Goal: Task Accomplishment & Management: Manage account settings

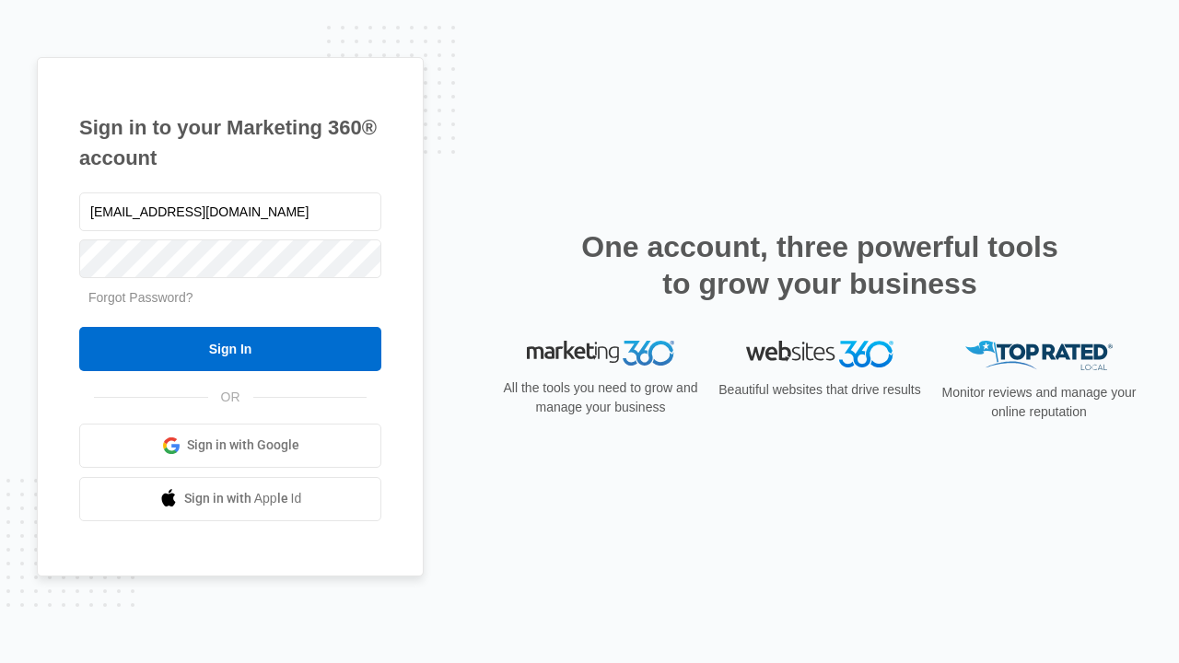
type input "dankie614@gmail.com"
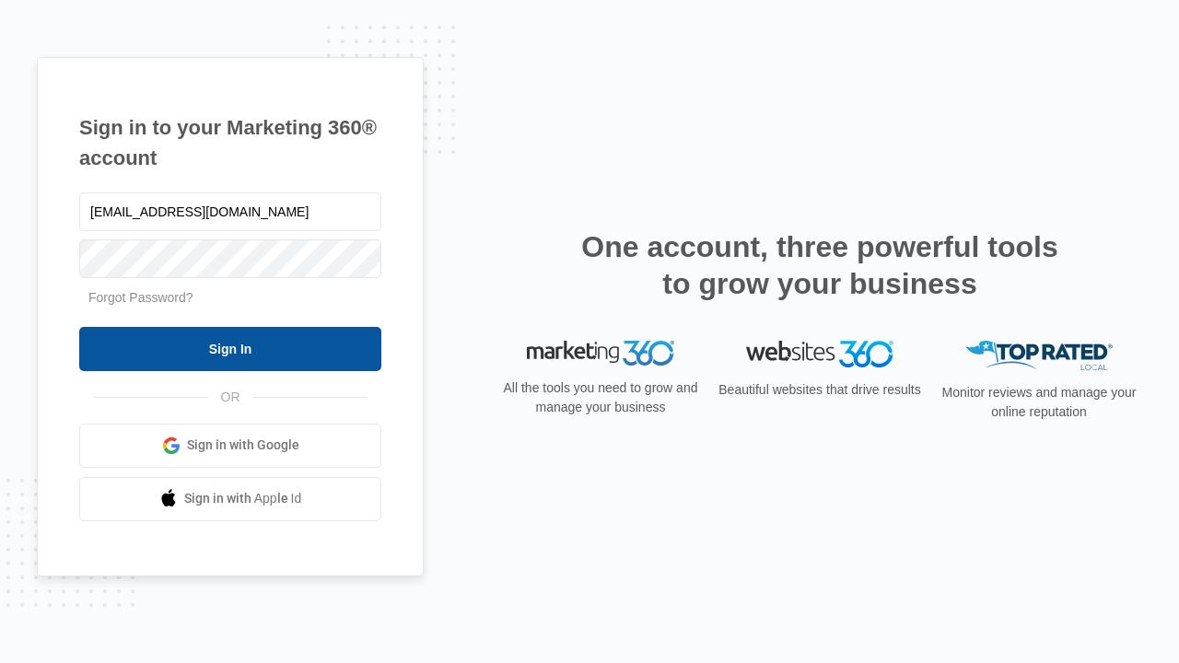
click at [230, 348] on input "Sign In" at bounding box center [230, 349] width 302 height 44
